Goal: Information Seeking & Learning: Learn about a topic

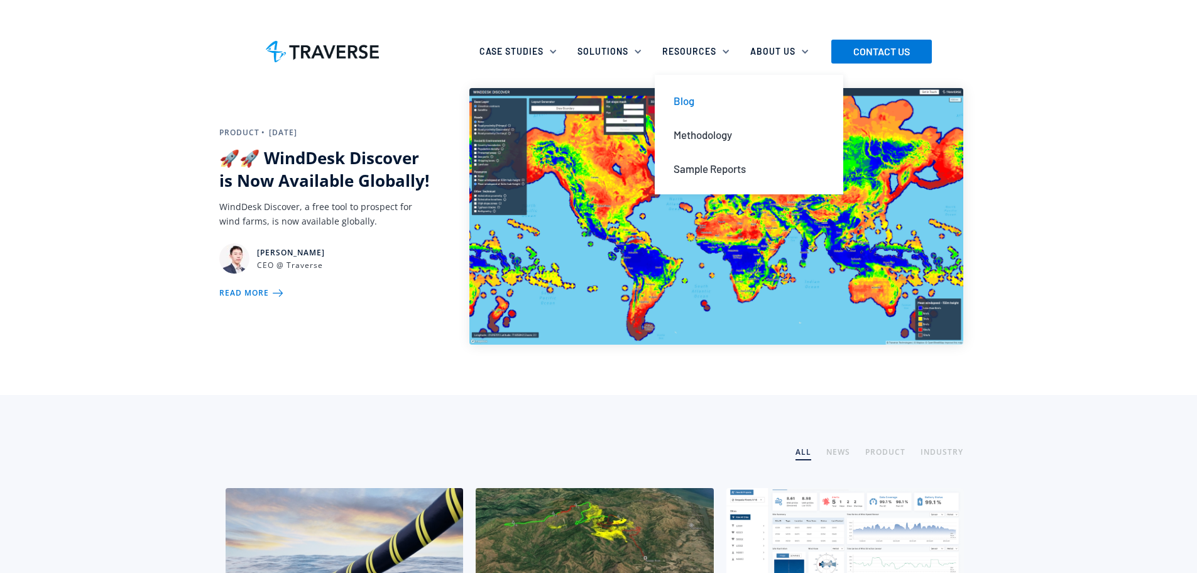
click at [688, 106] on div "Blog" at bounding box center [684, 101] width 21 height 14
click at [690, 101] on div "Blog" at bounding box center [684, 101] width 21 height 14
click at [679, 106] on div "Blog" at bounding box center [684, 101] width 21 height 14
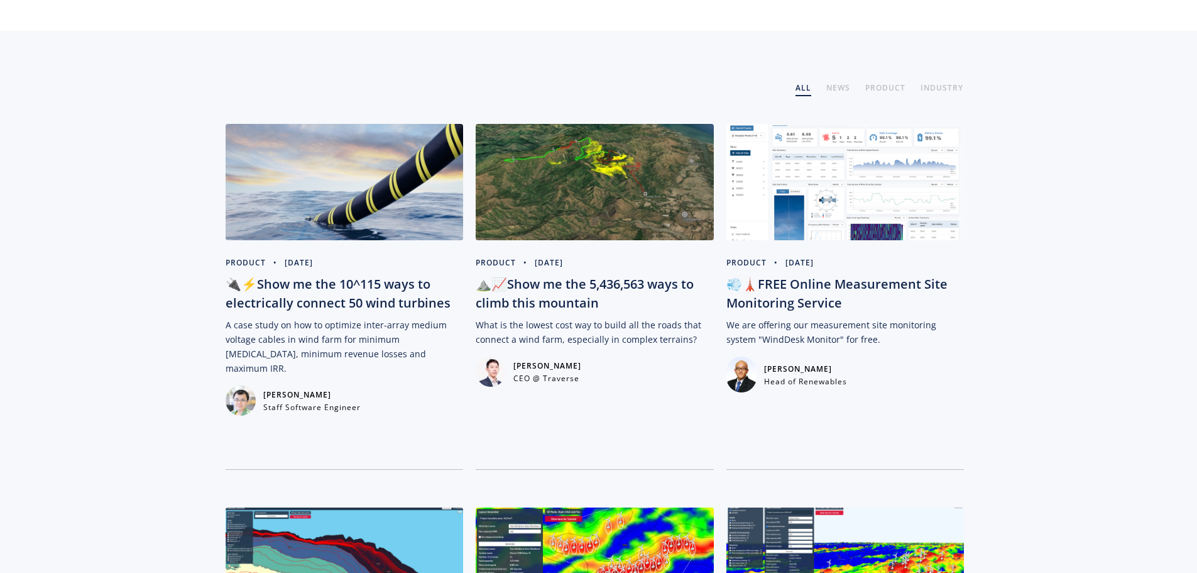
scroll to position [361, 0]
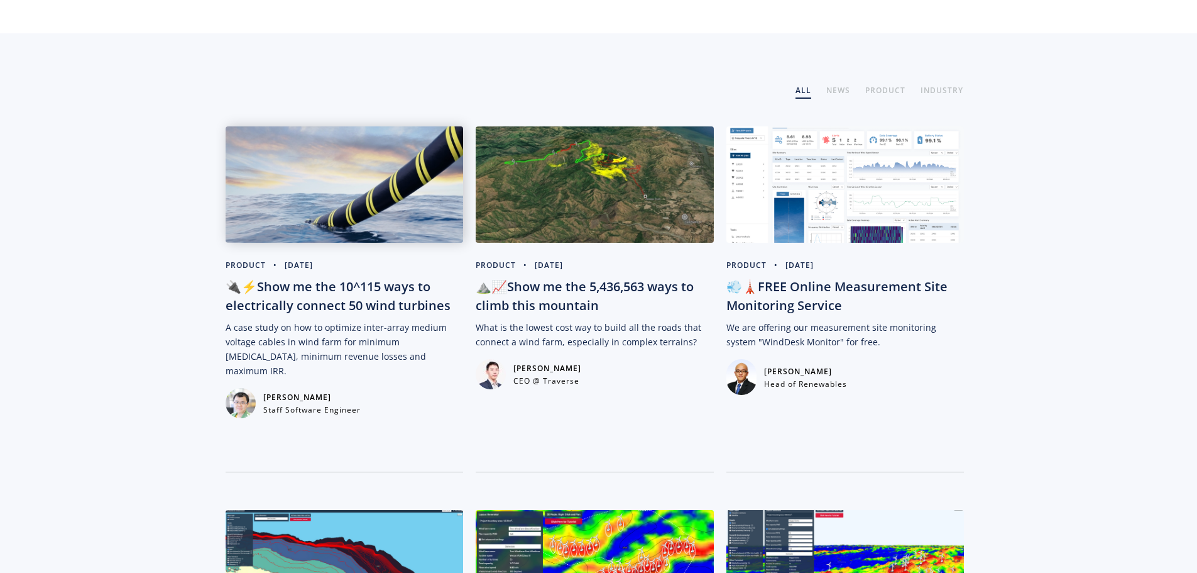
click at [342, 214] on img at bounding box center [345, 184] width 238 height 116
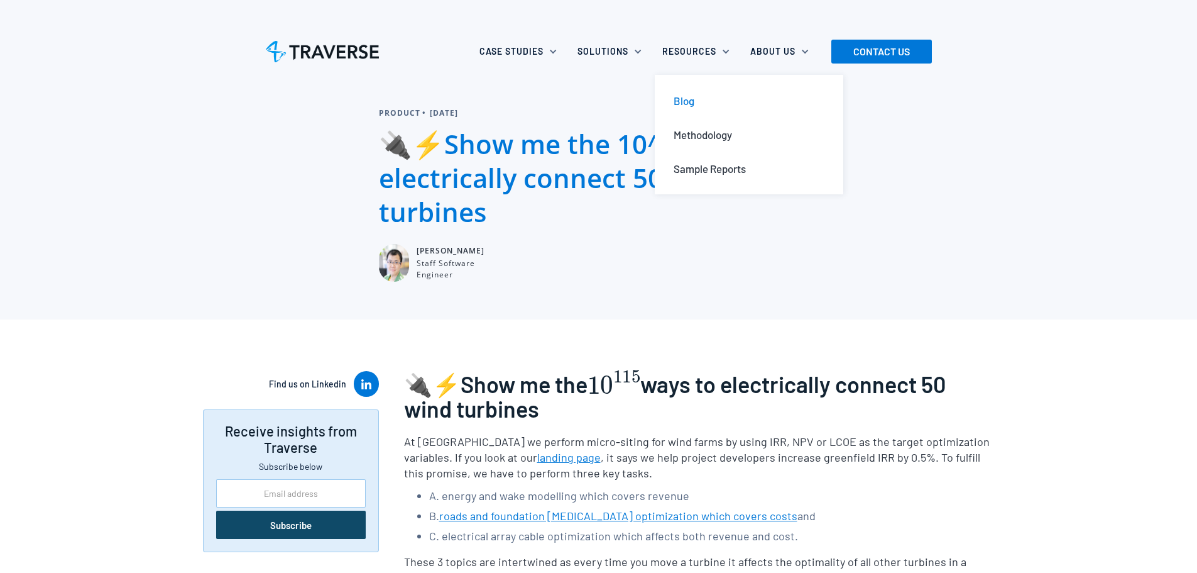
click at [681, 102] on div "Blog" at bounding box center [684, 101] width 21 height 14
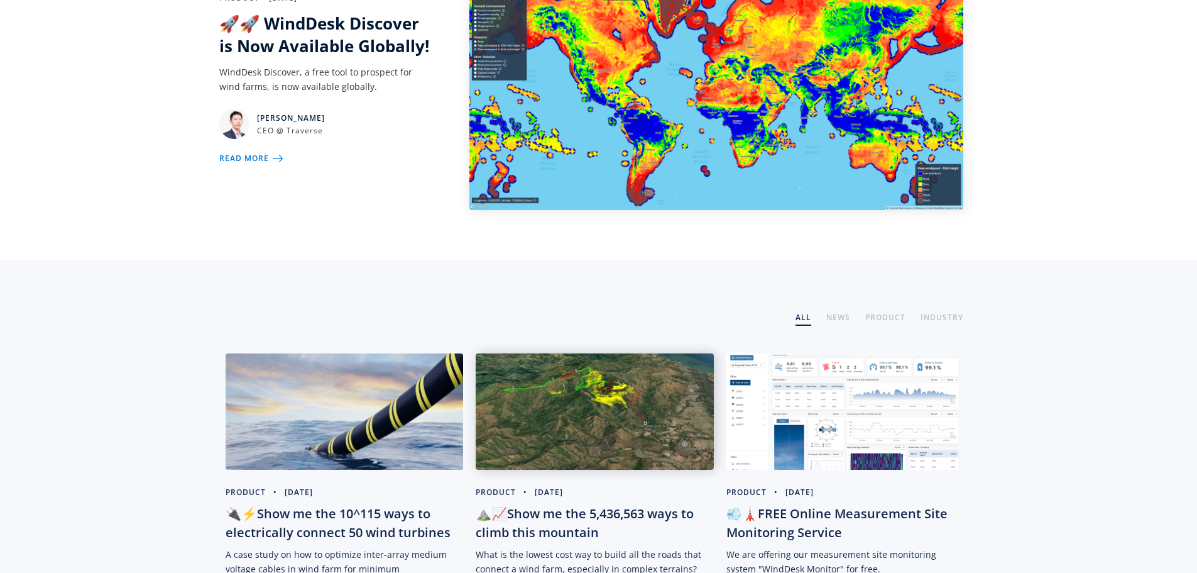
scroll to position [408, 0]
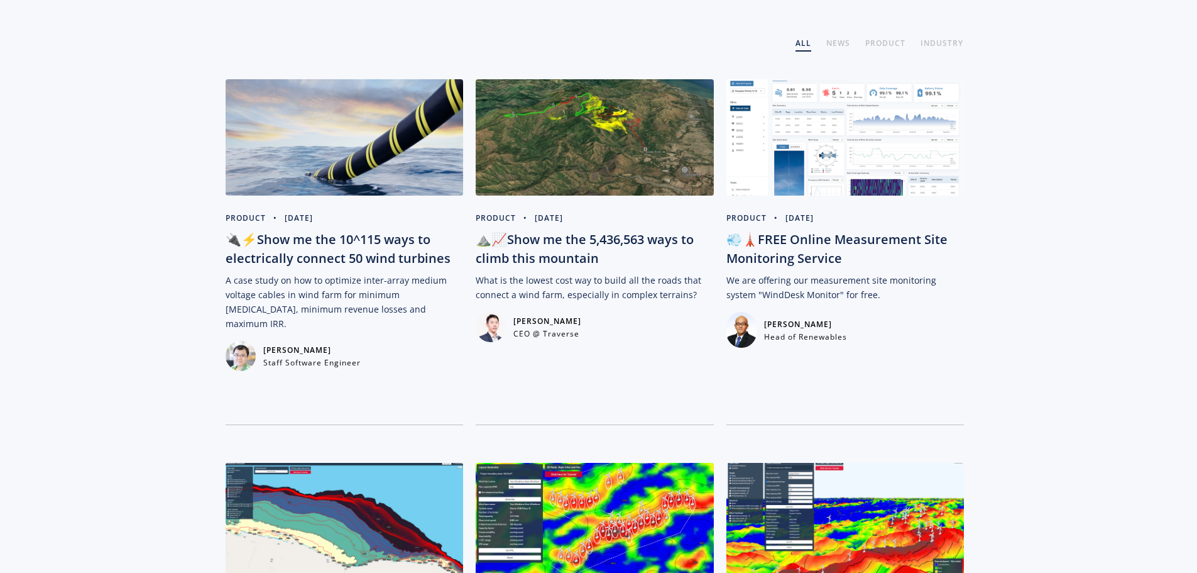
click at [622, 244] on div "⛰️📈Show me the 5,436,563 ways to climb this mountain" at bounding box center [595, 249] width 238 height 38
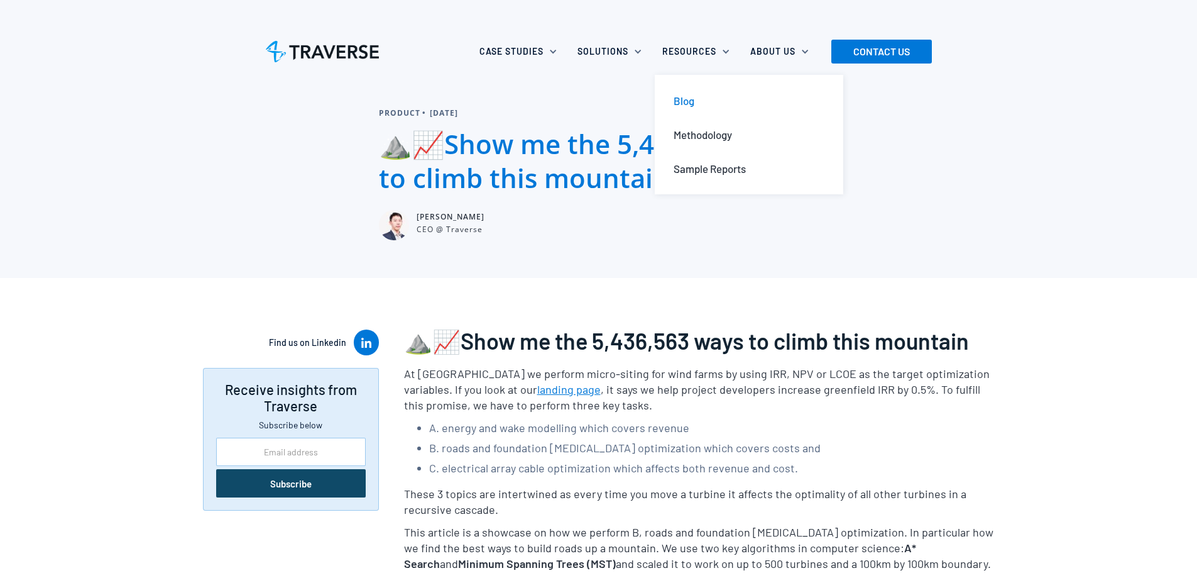
click at [688, 101] on div "Blog" at bounding box center [684, 101] width 21 height 14
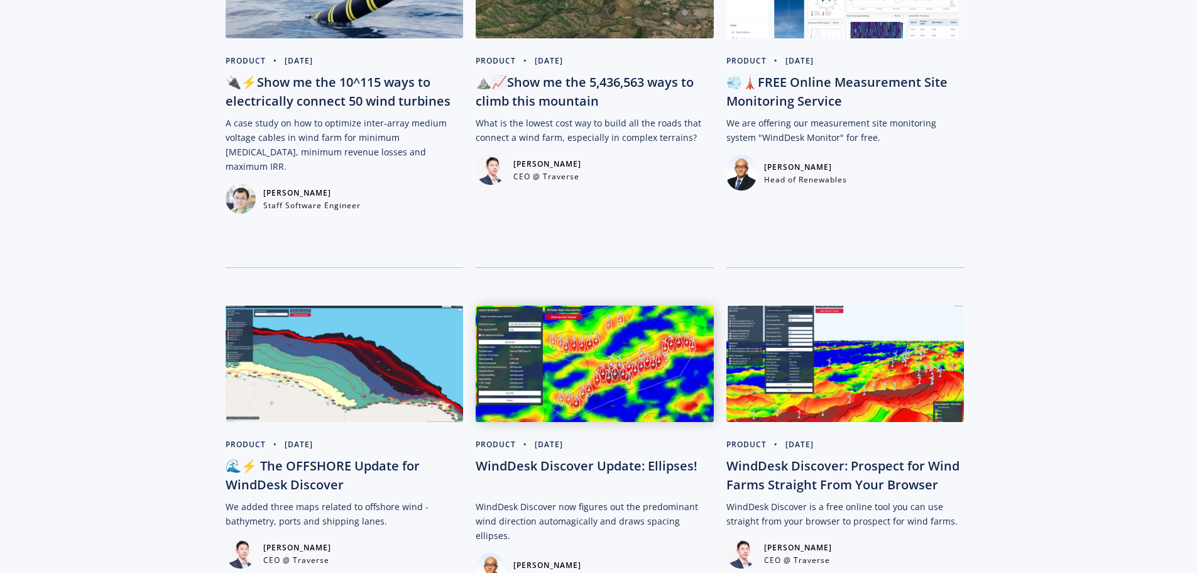
scroll to position [660, 0]
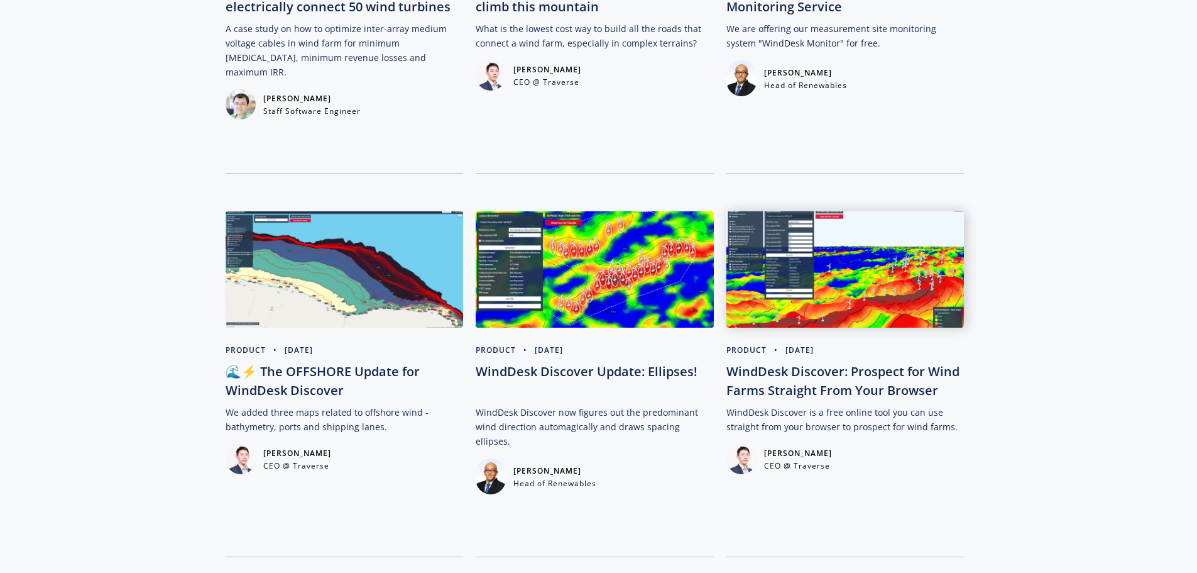
click at [904, 281] on img at bounding box center [845, 269] width 238 height 116
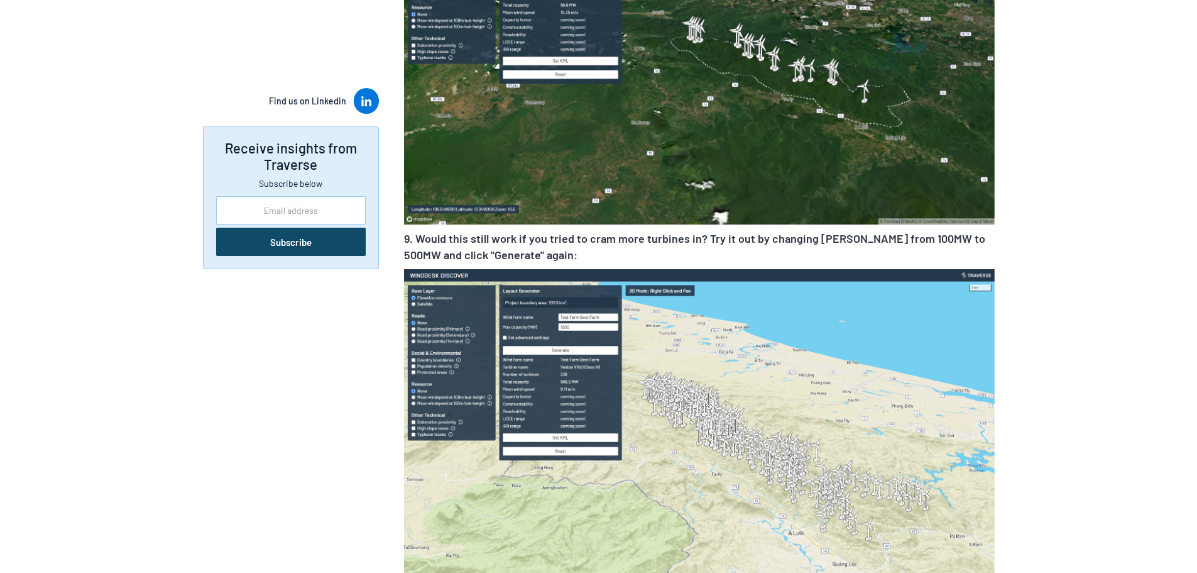
scroll to position [3788, 0]
